Goal: Transaction & Acquisition: Obtain resource

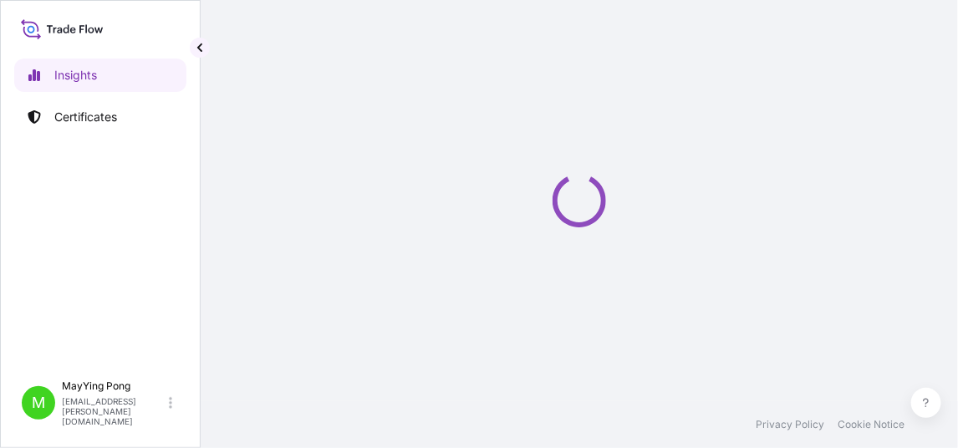
select select "2025"
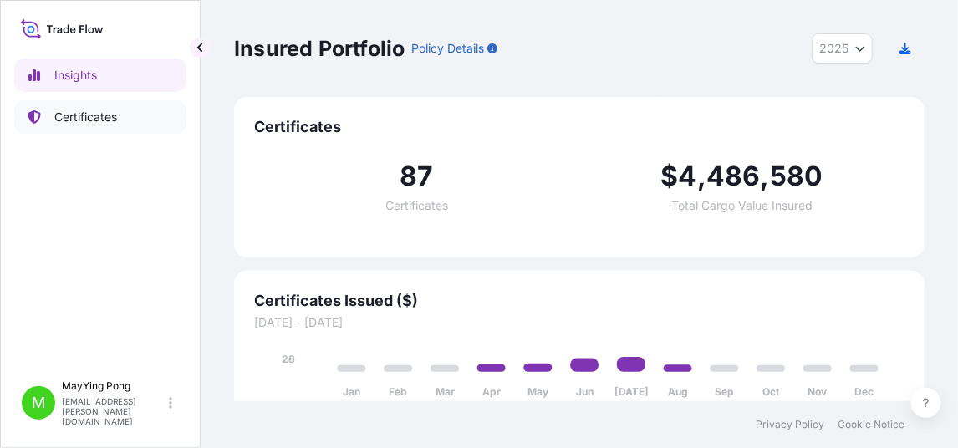
click at [69, 120] on p "Certificates" at bounding box center [85, 117] width 63 height 17
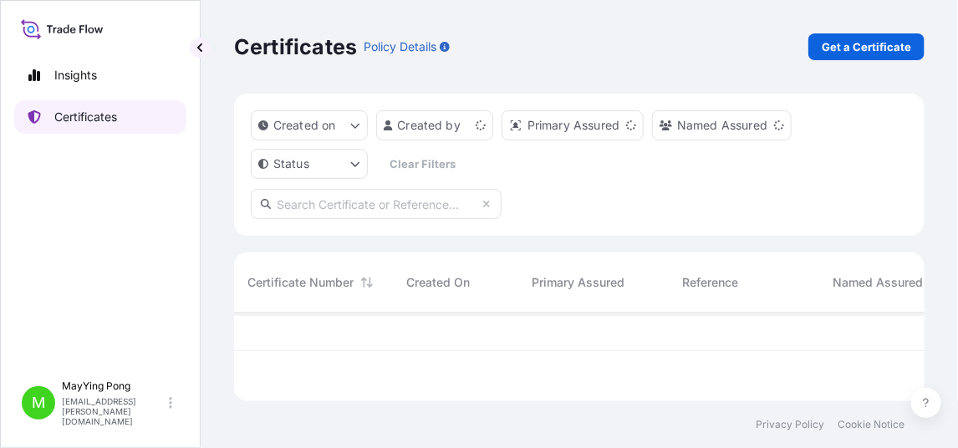
scroll to position [85, 678]
click at [868, 46] on p "Get a Certificate" at bounding box center [865, 46] width 89 height 17
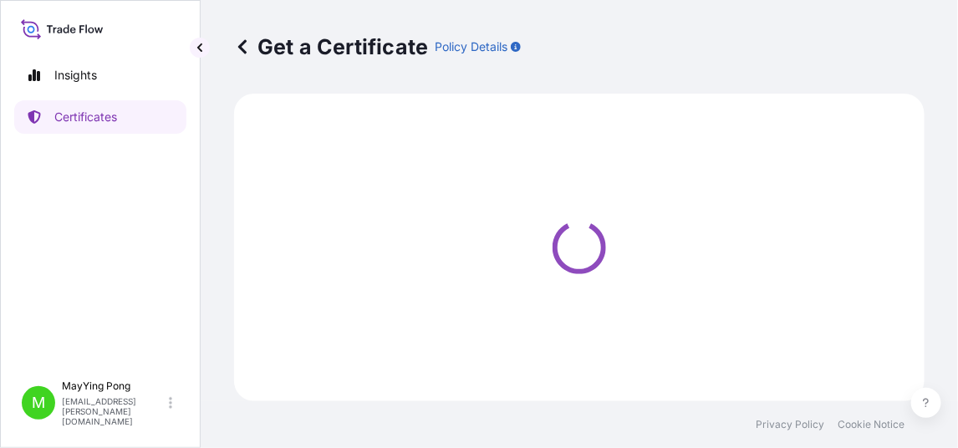
select select "Ocean Vessel"
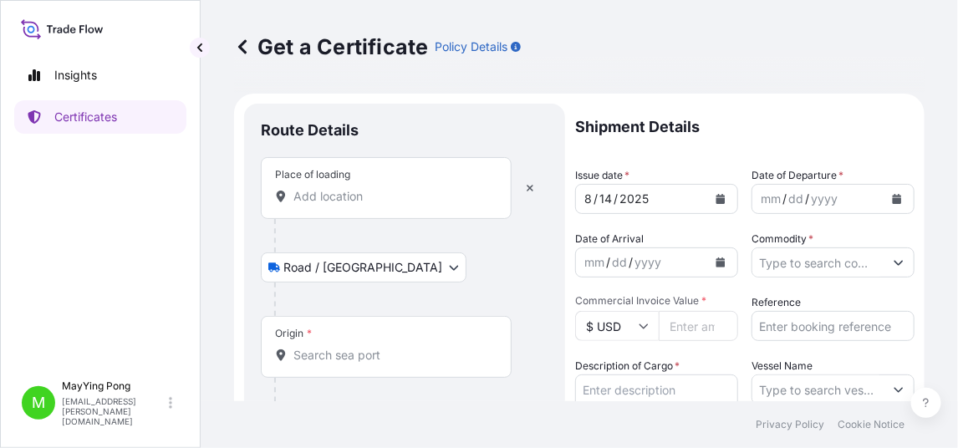
click at [308, 193] on input "Place of loading" at bounding box center [391, 196] width 197 height 17
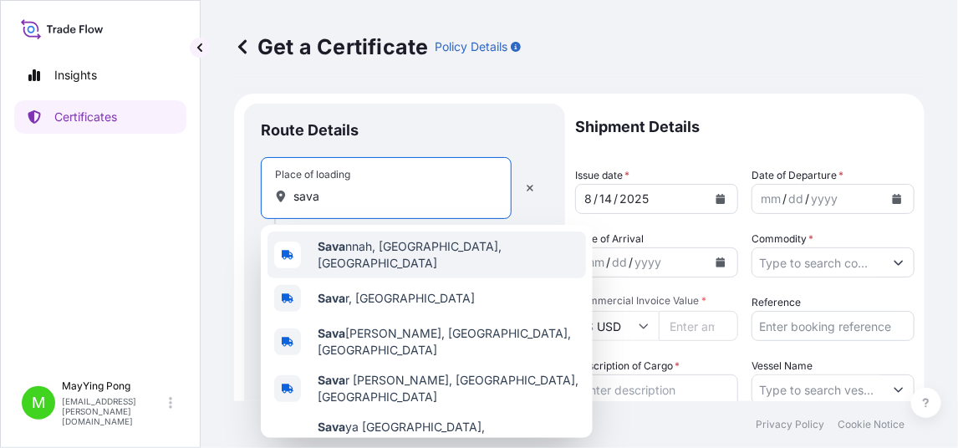
click at [404, 258] on span "[PERSON_NAME], [GEOGRAPHIC_DATA], [GEOGRAPHIC_DATA]" at bounding box center [449, 254] width 262 height 33
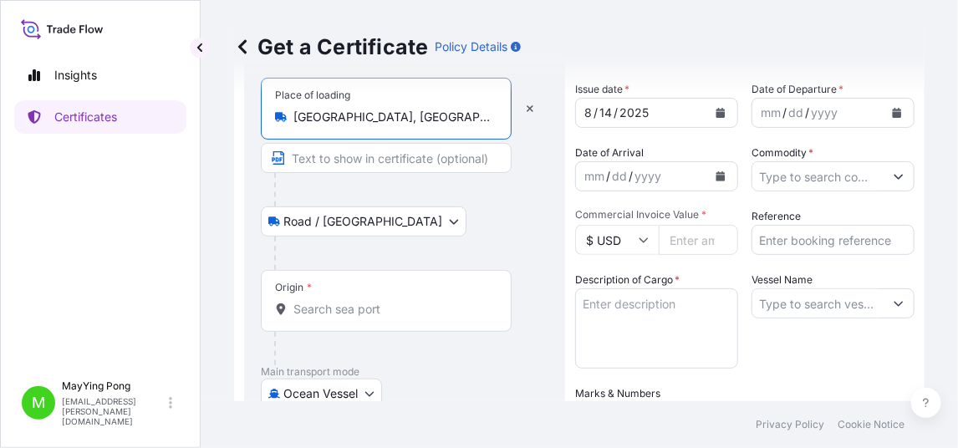
scroll to position [166, 0]
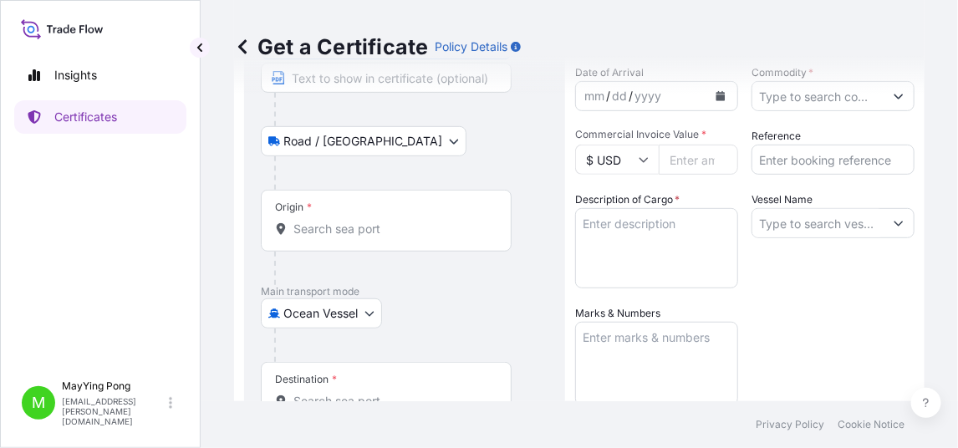
type input "[GEOGRAPHIC_DATA], [GEOGRAPHIC_DATA], [GEOGRAPHIC_DATA]"
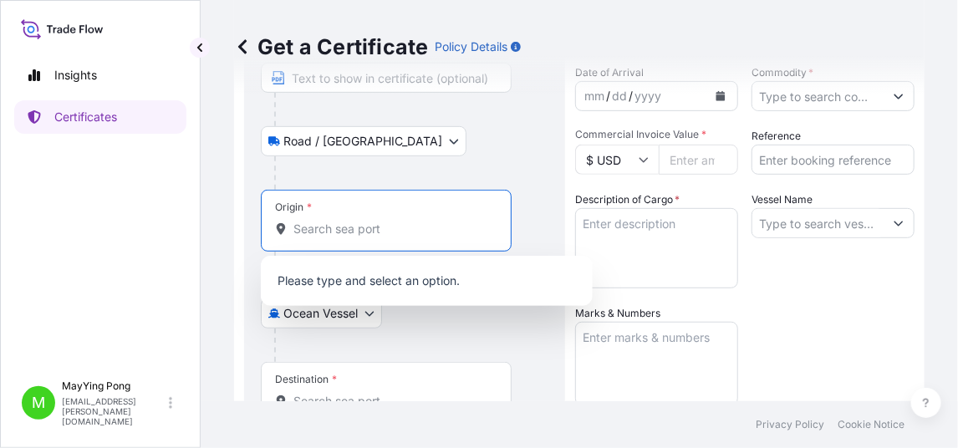
click at [330, 227] on input "Origin *" at bounding box center [391, 229] width 197 height 17
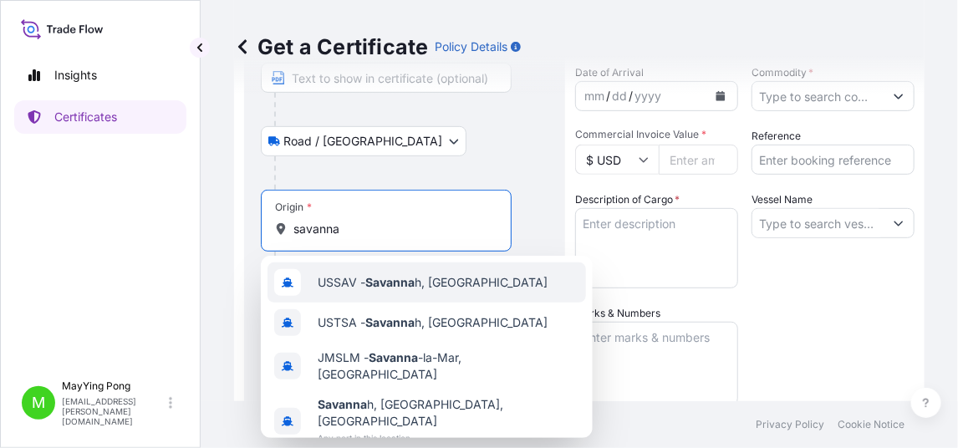
click at [354, 282] on span "USSAV - Savanna h, [GEOGRAPHIC_DATA]" at bounding box center [433, 282] width 230 height 17
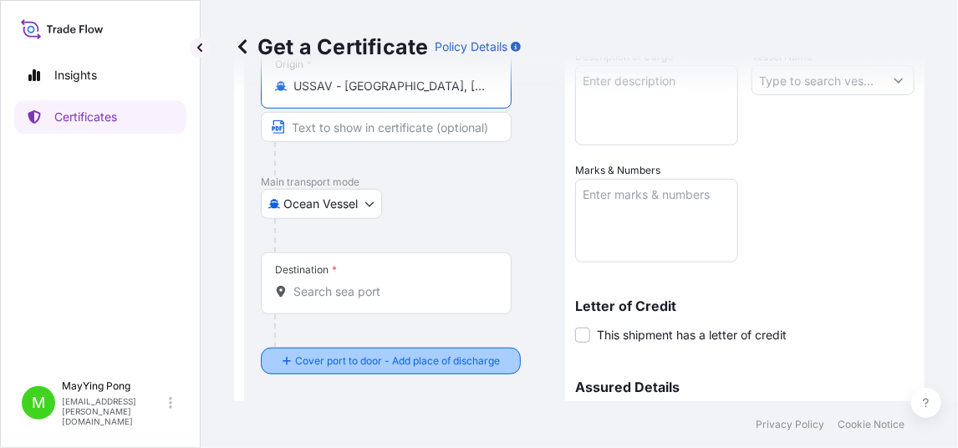
scroll to position [333, 0]
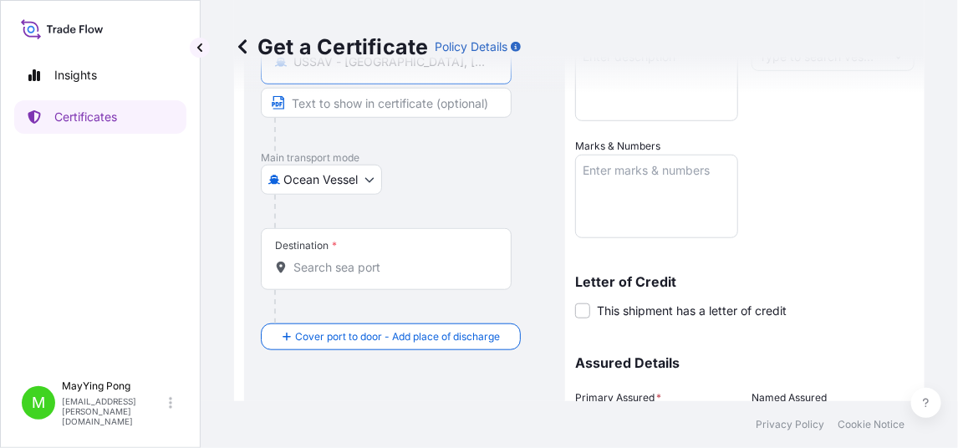
type input "USSAV - [GEOGRAPHIC_DATA], [GEOGRAPHIC_DATA]"
click at [297, 264] on input "Destination *" at bounding box center [391, 267] width 197 height 17
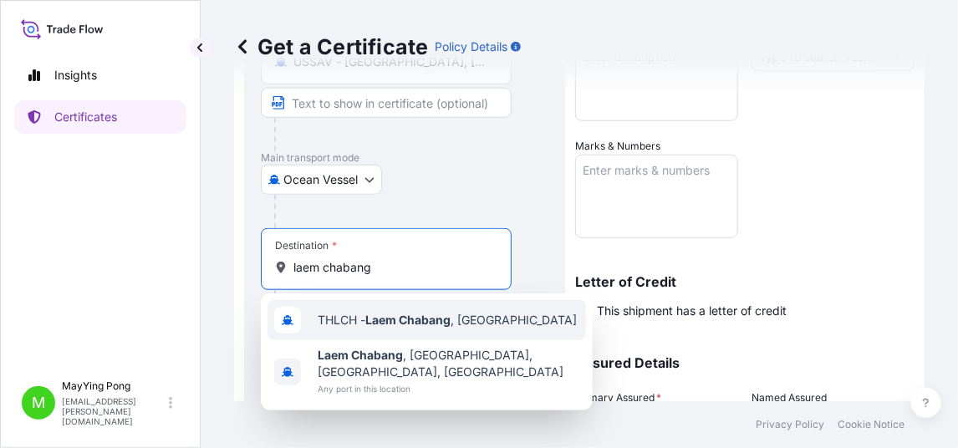
click at [354, 314] on span "THLCH - Laem Chabang , Thailand" at bounding box center [447, 320] width 259 height 17
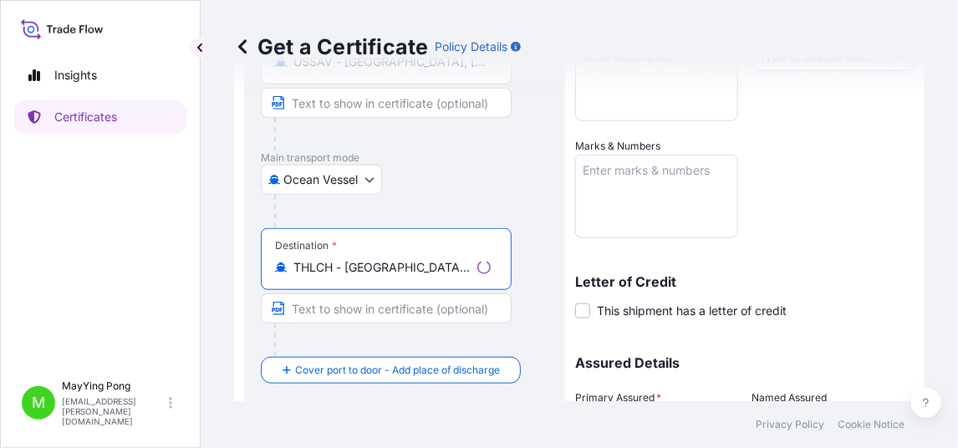
scroll to position [0, 0]
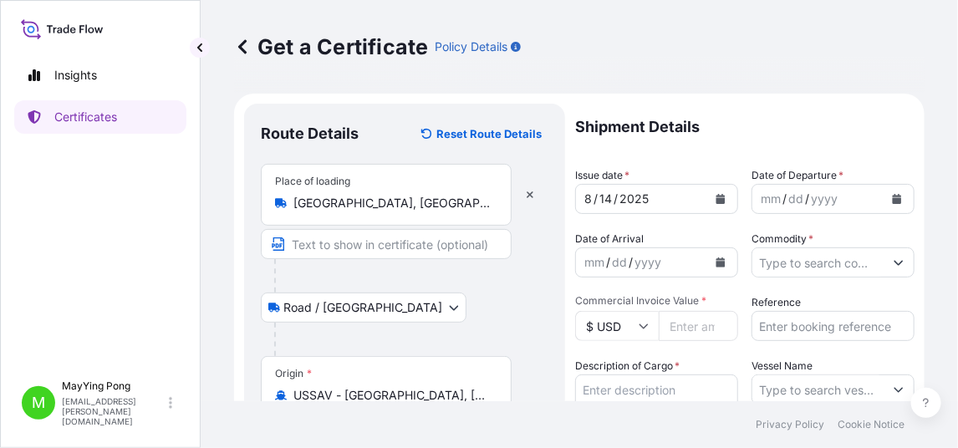
type input "THLCH - Laem Chabang, Thailand"
click at [716, 200] on icon "Calendar" at bounding box center [720, 199] width 9 height 10
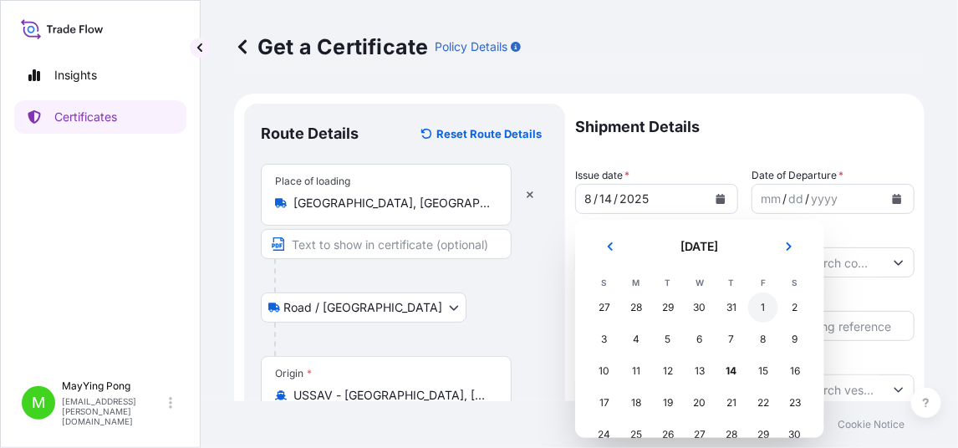
click at [761, 312] on div "1" at bounding box center [763, 307] width 30 height 30
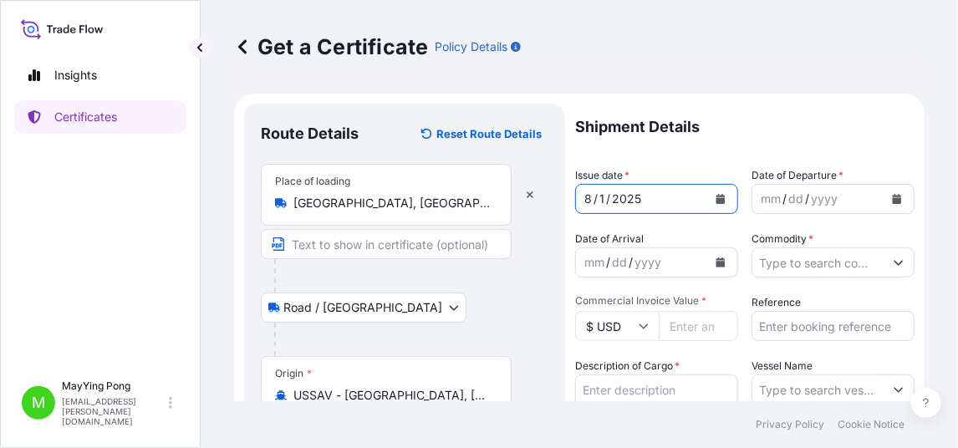
click at [892, 199] on icon "Calendar" at bounding box center [896, 199] width 9 height 10
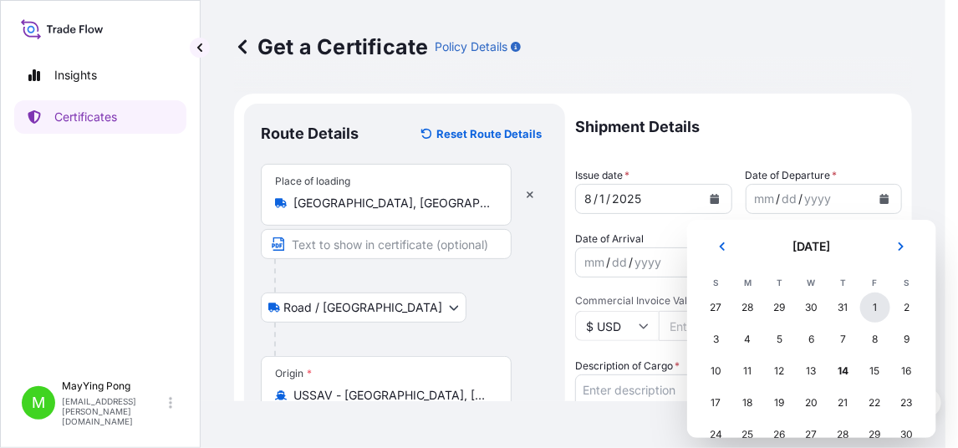
click at [879, 308] on div "1" at bounding box center [875, 307] width 30 height 30
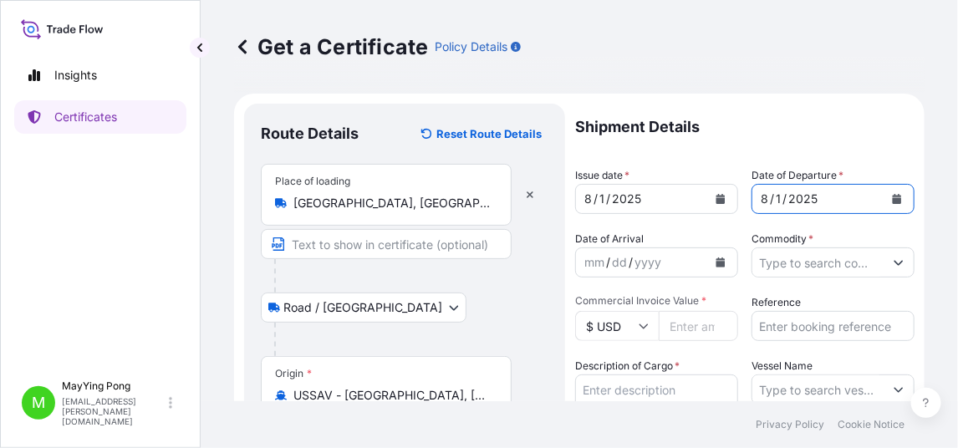
click at [597, 261] on div "mm" at bounding box center [593, 262] width 23 height 20
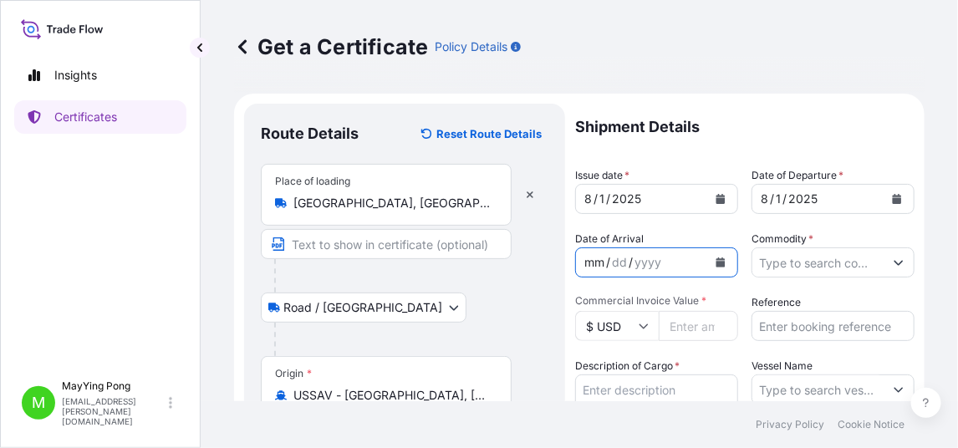
click at [719, 263] on icon "Calendar" at bounding box center [720, 262] width 9 height 10
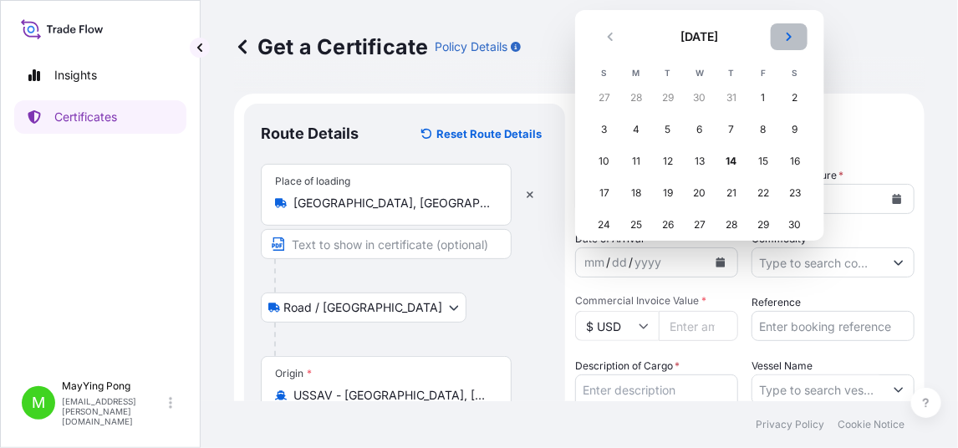
click at [786, 39] on icon "Next" at bounding box center [789, 37] width 10 height 10
click at [603, 160] on div "14" at bounding box center [604, 161] width 30 height 30
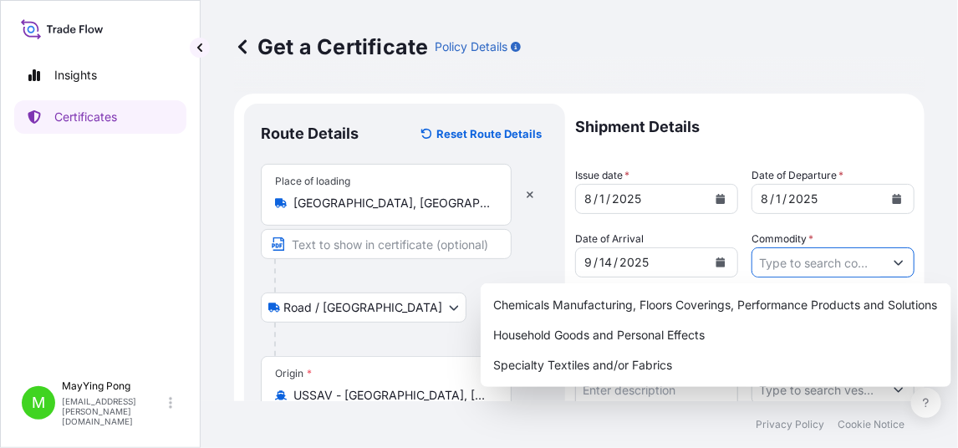
click at [792, 262] on input "Commodity *" at bounding box center [817, 262] width 131 height 30
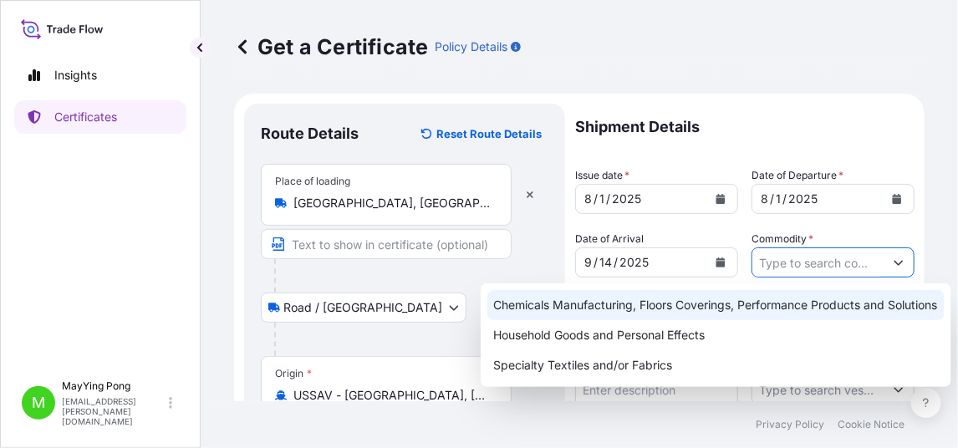
click at [667, 313] on div "Chemicals Manufacturing, Floors Coverings, Performance Products and Solutions" at bounding box center [715, 305] width 457 height 30
type input "Chemicals Manufacturing, Floors Coverings, Performance Products and Solutions"
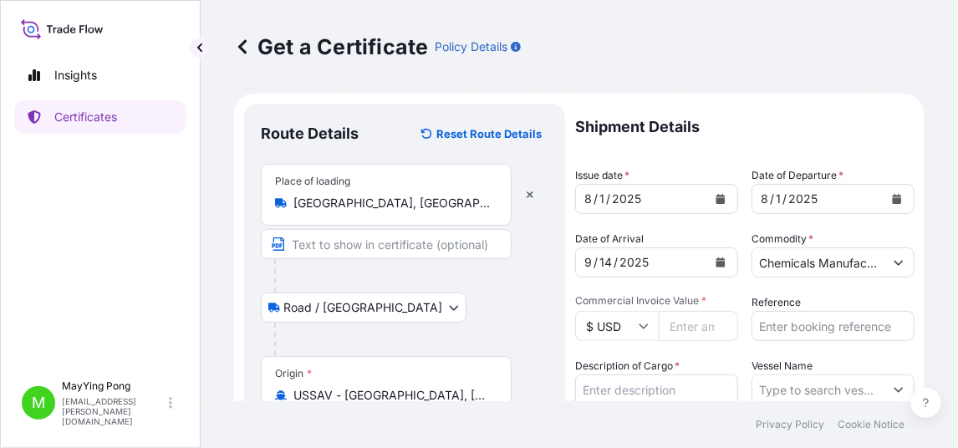
click at [689, 320] on input "Commercial Invoice Value *" at bounding box center [697, 326] width 79 height 30
type input "42048.72"
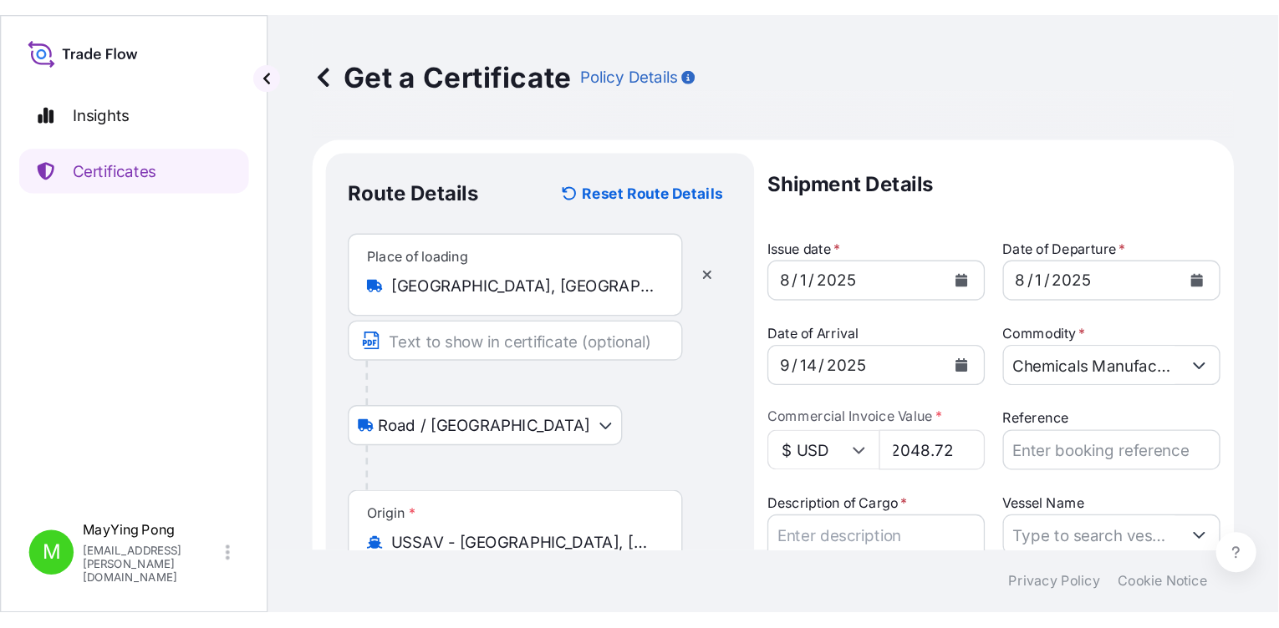
scroll to position [0, 0]
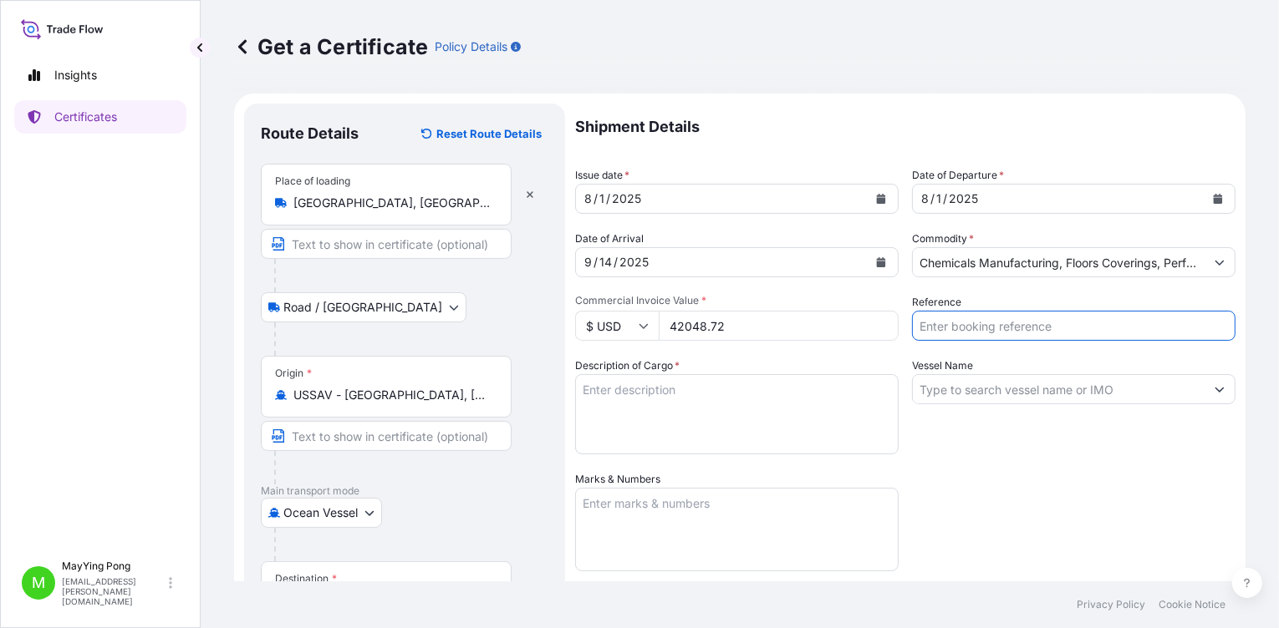
click at [957, 321] on input "Reference" at bounding box center [1073, 326] width 323 height 30
type input "1003532873"
click at [602, 385] on textarea "Description of Cargo *" at bounding box center [736, 414] width 323 height 80
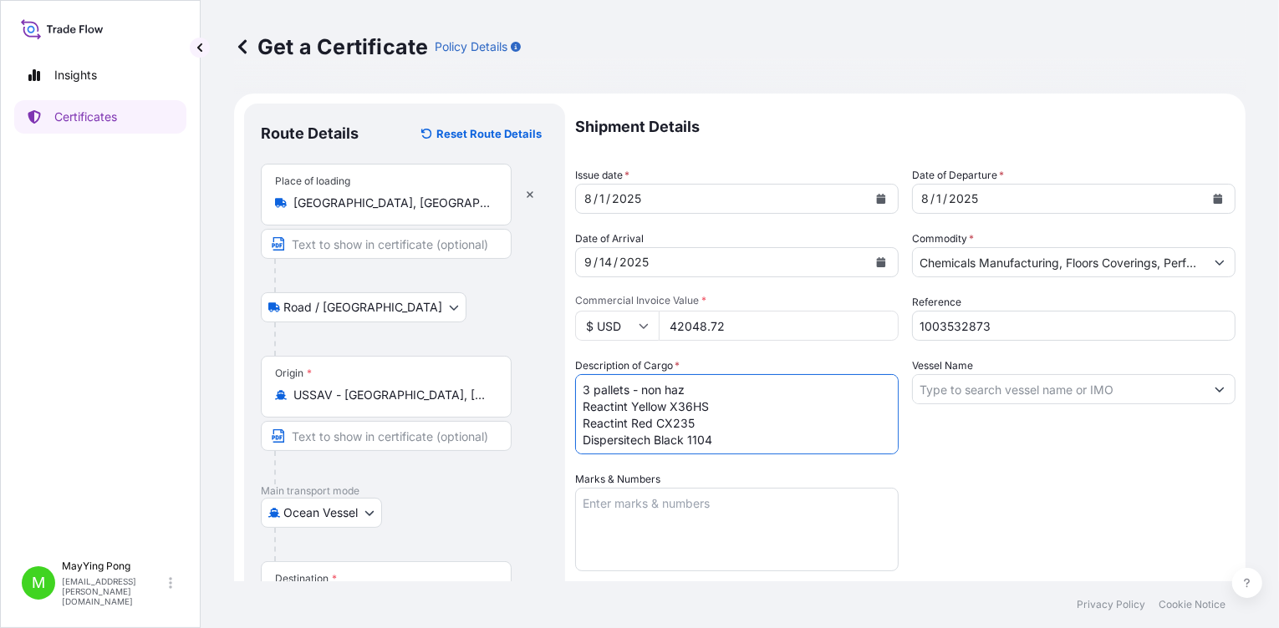
scroll to position [10, 0]
type textarea "3 pallets - non haz Reactint Yellow X36HS Reactint Red CX235 Dispersitech Black…"
click at [658, 447] on textarea "Marks & Numbers" at bounding box center [736, 530] width 323 height 84
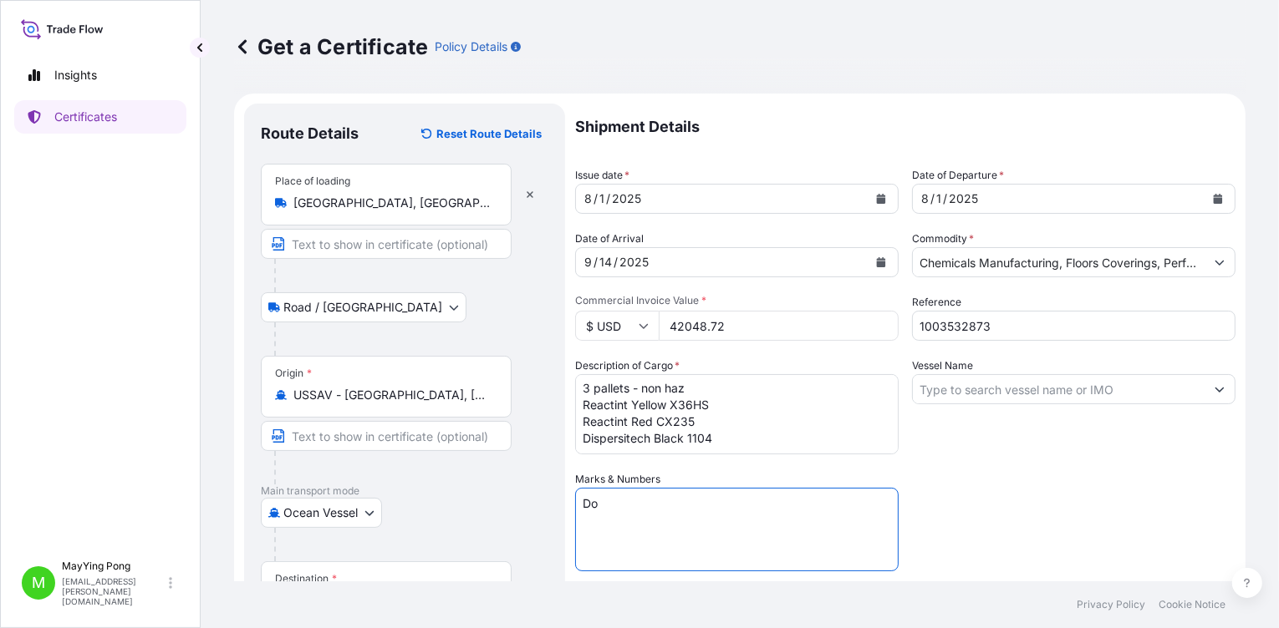
type textarea "D"
type textarea "Foamtech International Co Ltd Po 4930002987"
click at [931, 388] on input "Vessel Name" at bounding box center [1059, 389] width 292 height 30
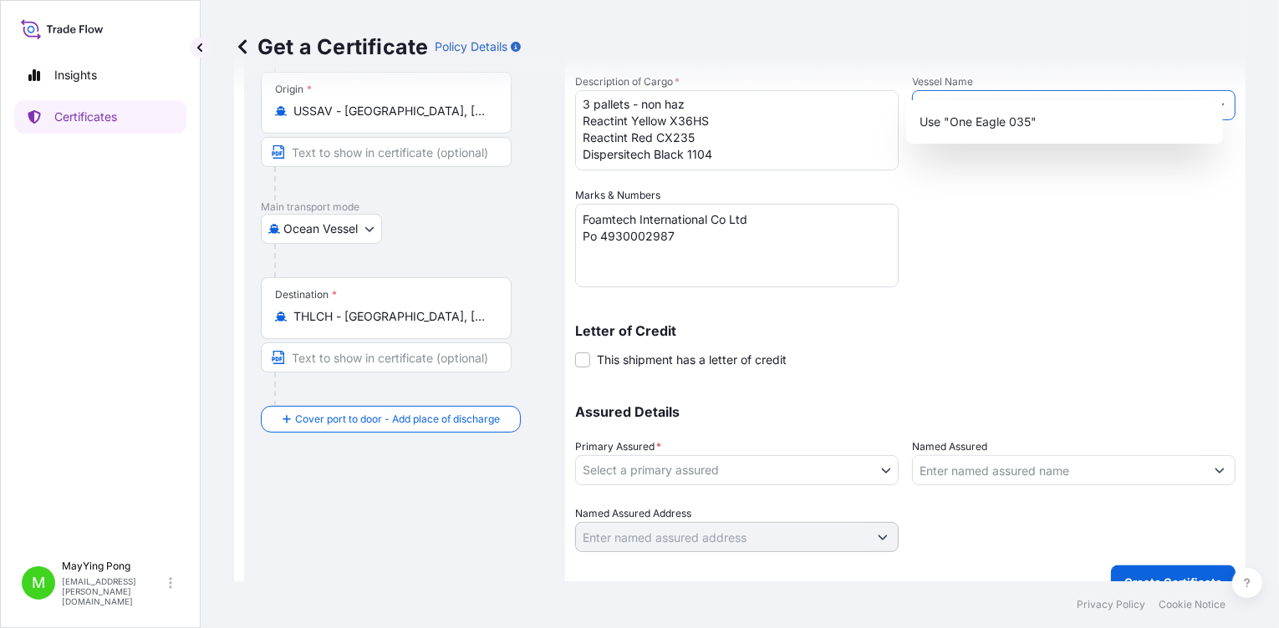
scroll to position [310, 0]
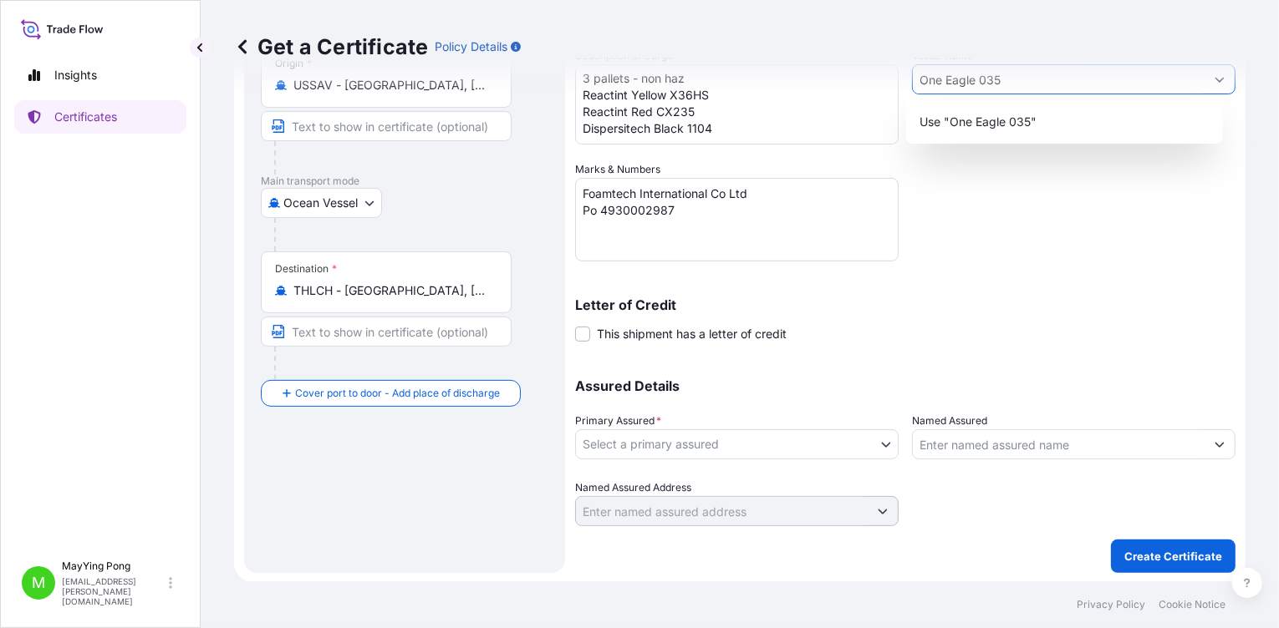
type input "One Eagle 035"
click at [877, 435] on body "1 option available. 0 options available. 1 option available. 0 options availabl…" at bounding box center [639, 314] width 1279 height 628
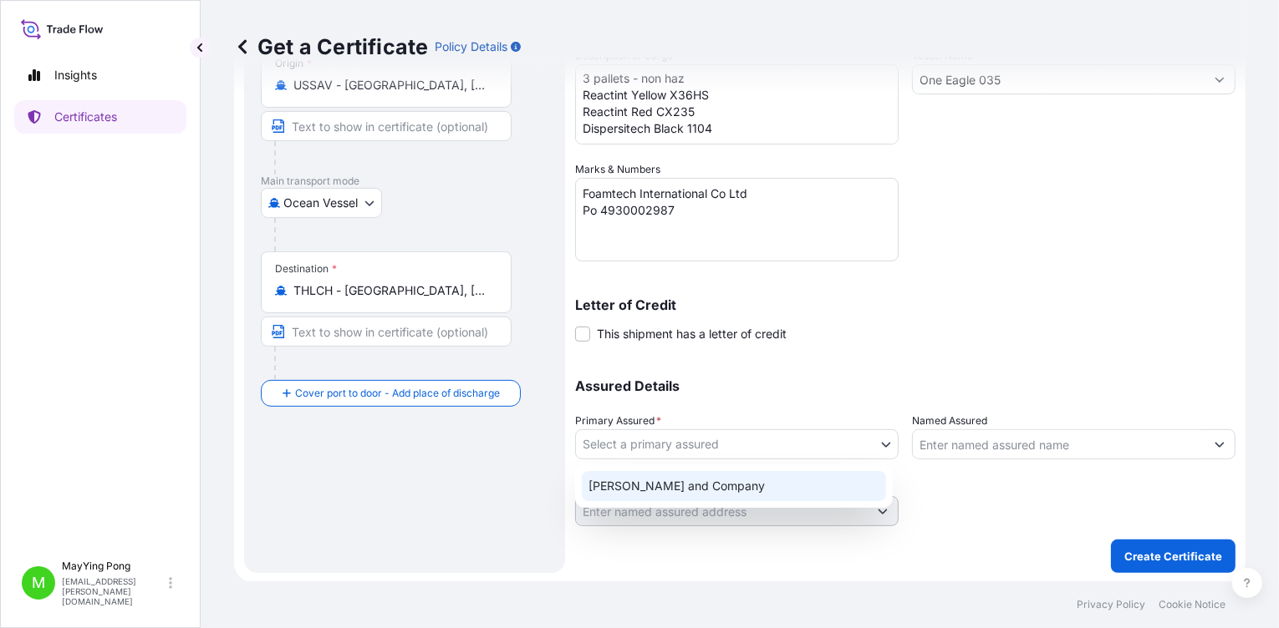
click at [749, 447] on div "Milliken and Company" at bounding box center [734, 486] width 304 height 30
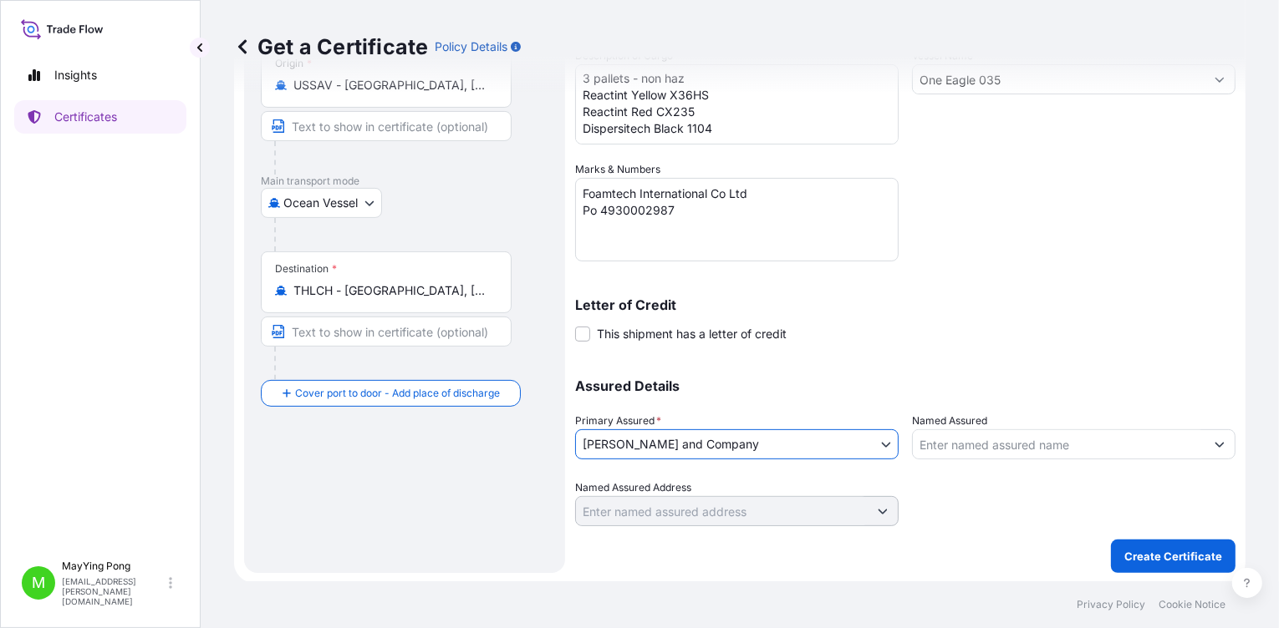
click at [953, 441] on input "Named Assured" at bounding box center [1059, 445] width 292 height 30
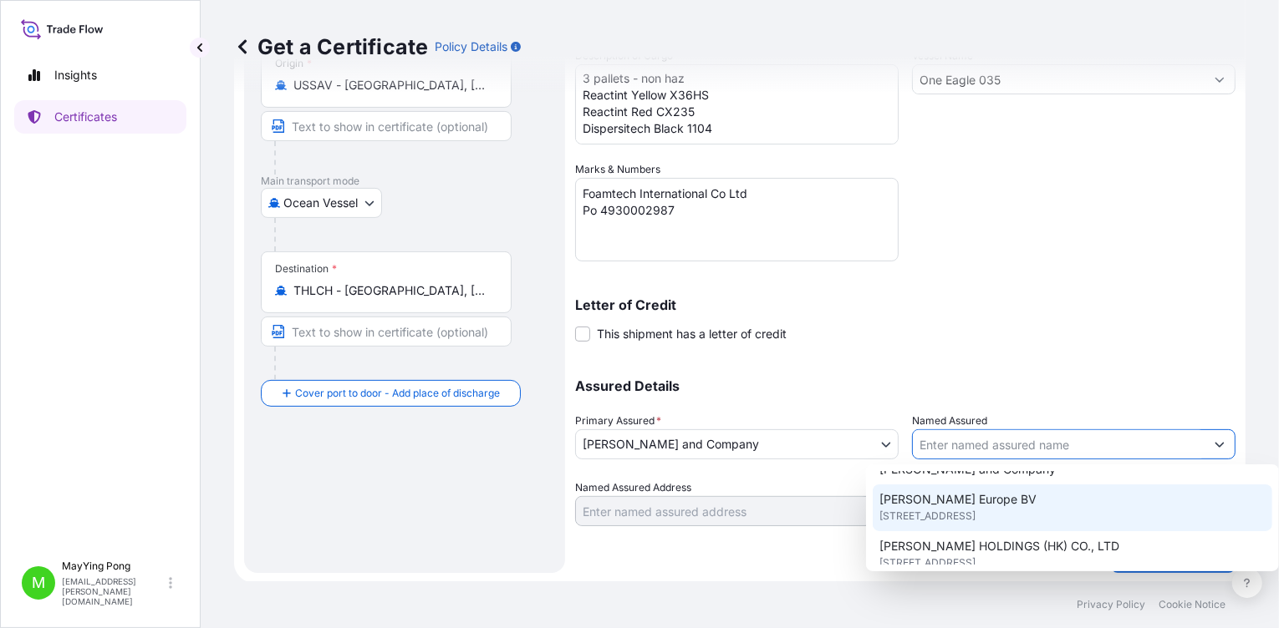
scroll to position [333, 0]
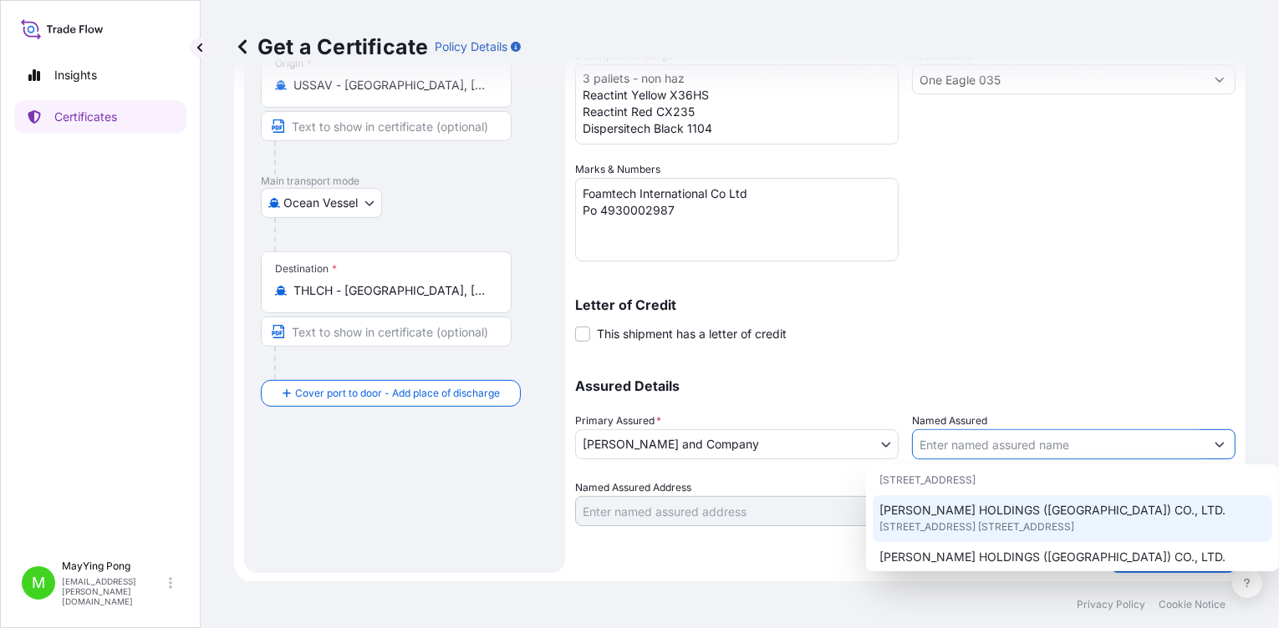
click at [957, 447] on span "17/F UNION PARK TOWER, NO. 168 ELECTRIC ROAD,, HONG KONG, CHINA" at bounding box center [976, 527] width 195 height 17
type input "MILLIKEN HOLDINGS (HONG KONG) CO., LTD."
type input "17/F UNION PARK TOWER, NO. 168 ELECTRIC ROAD,"
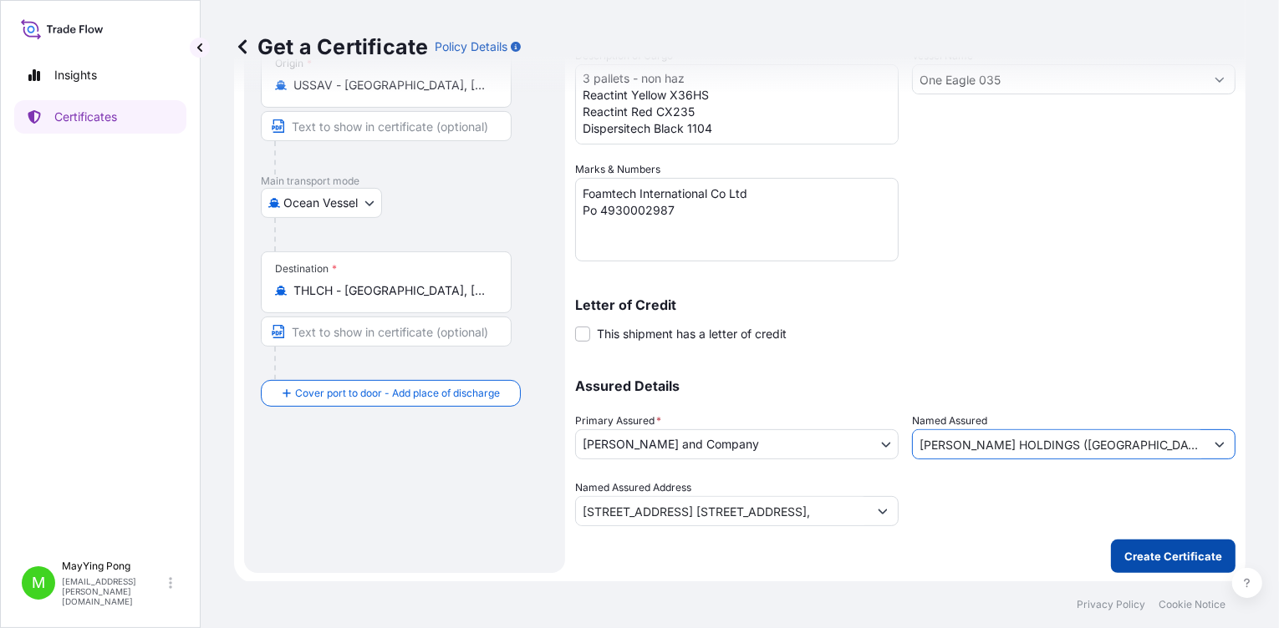
click at [957, 447] on p "Create Certificate" at bounding box center [1173, 556] width 98 height 17
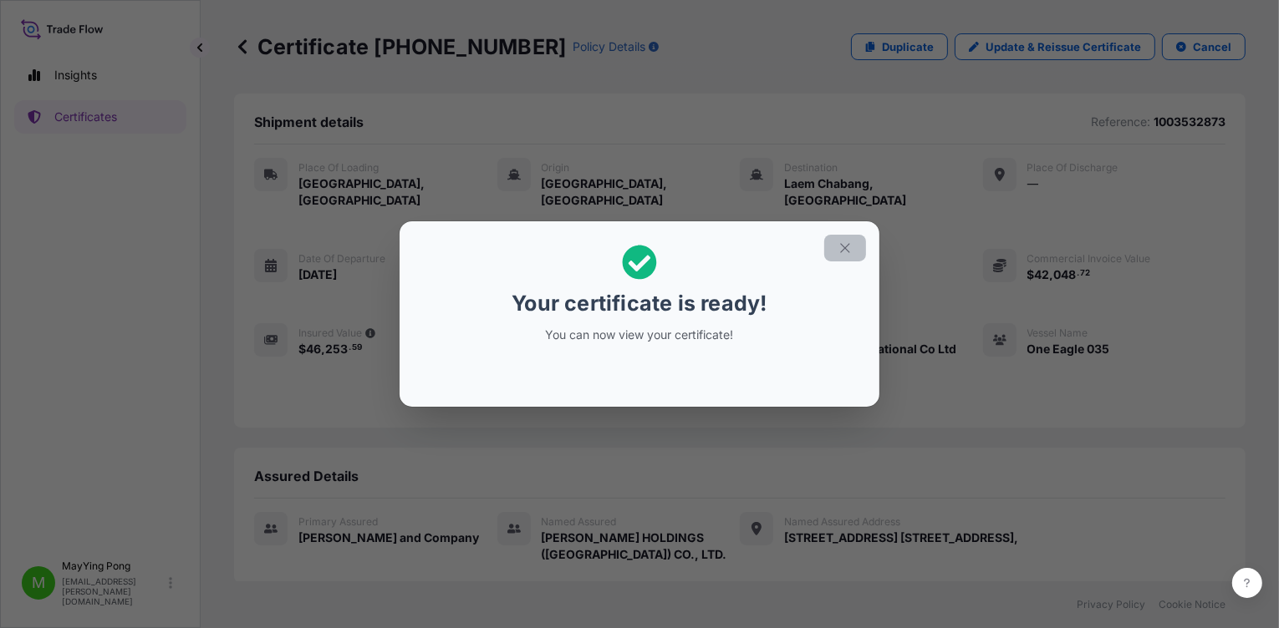
click at [848, 246] on icon "button" at bounding box center [844, 248] width 15 height 15
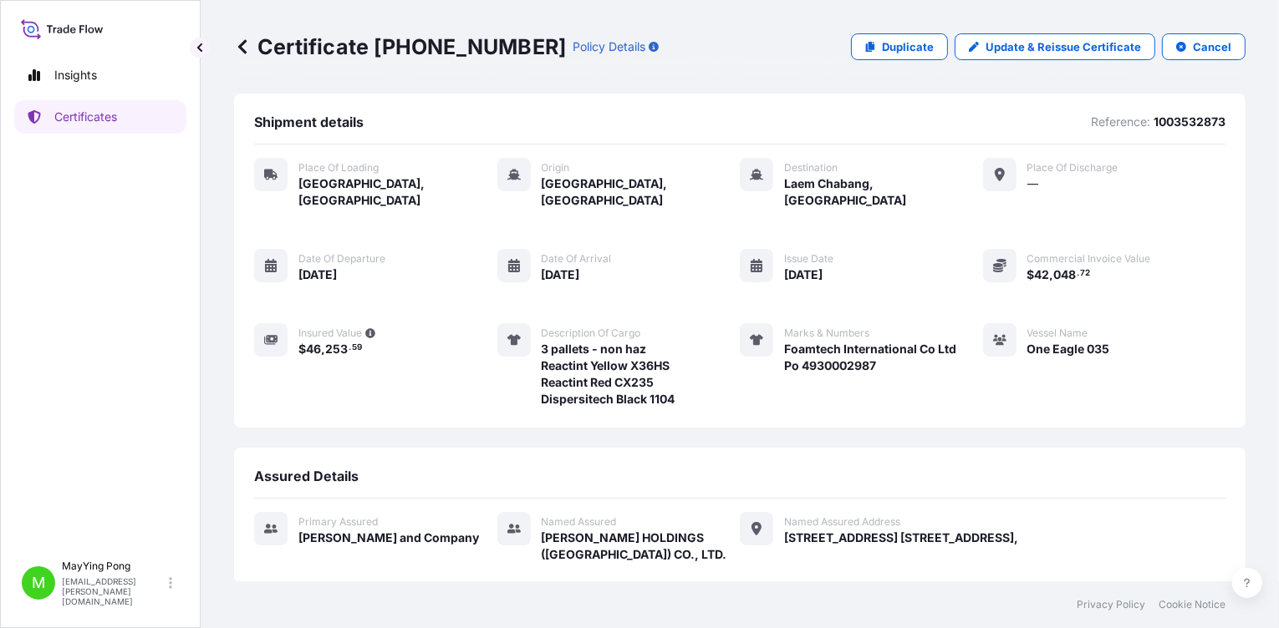
scroll to position [157, 0]
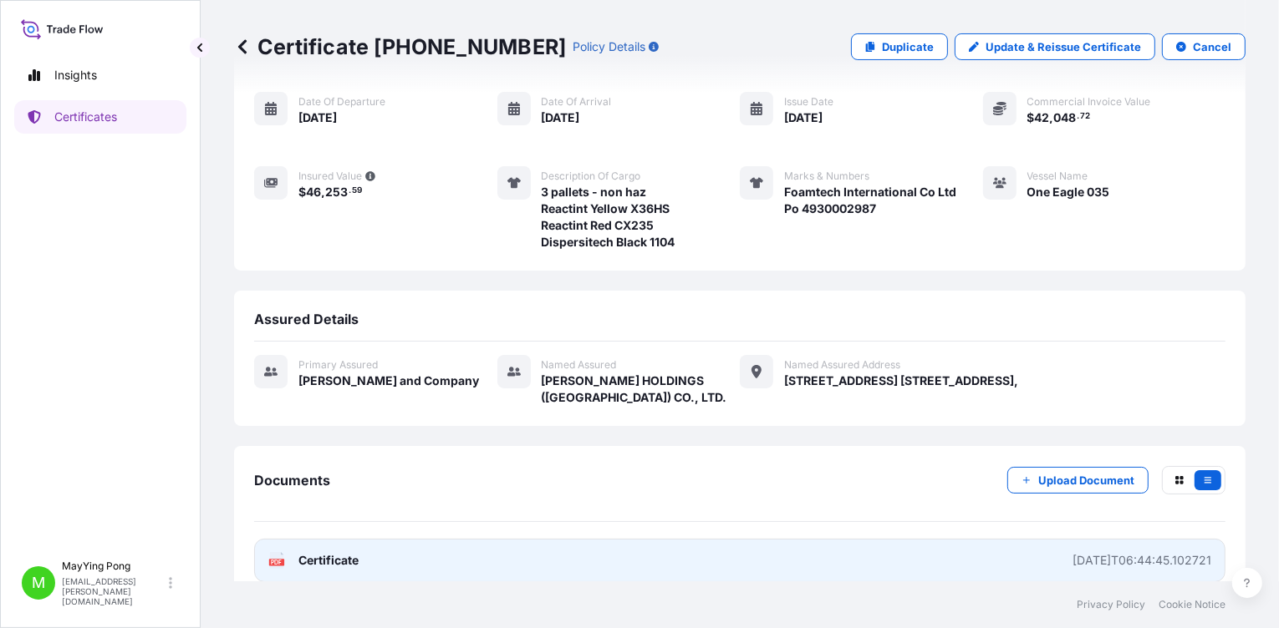
click at [323, 447] on span "Certificate" at bounding box center [328, 560] width 60 height 17
